Goal: Task Accomplishment & Management: Manage account settings

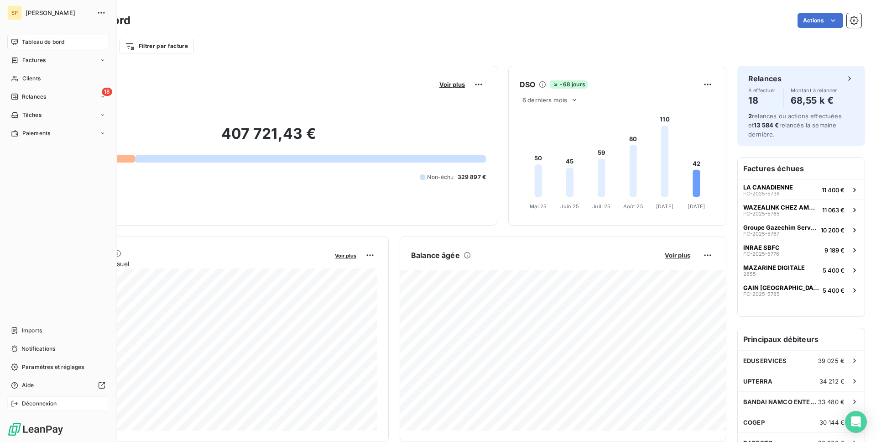
click at [34, 402] on span "Déconnexion" at bounding box center [39, 403] width 35 height 8
